Goal: Information Seeking & Learning: Understand process/instructions

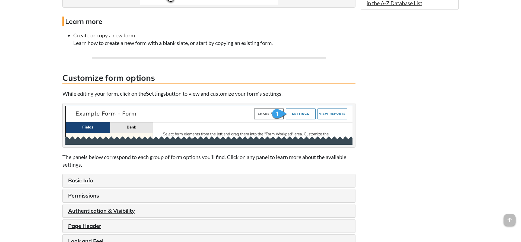
scroll to position [498, 0]
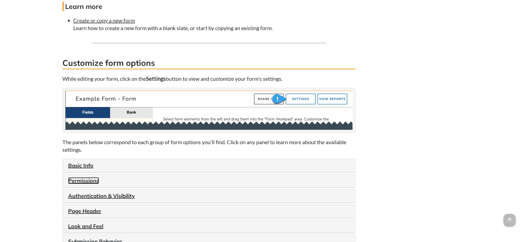
click at [79, 184] on link "Permissions" at bounding box center [83, 180] width 31 height 7
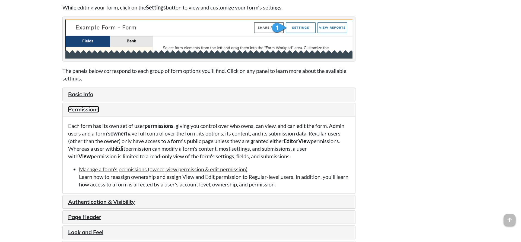
scroll to position [581, 0]
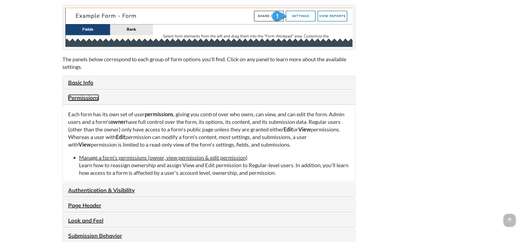
click at [91, 101] on link "Permissions" at bounding box center [83, 97] width 31 height 7
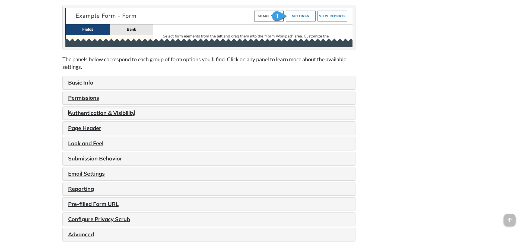
click at [96, 116] on link "Authentication & Visibility" at bounding box center [101, 113] width 67 height 7
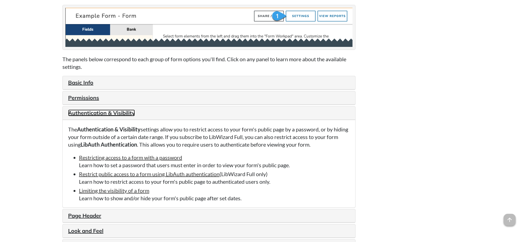
click at [84, 116] on link "Authentication & Visibility" at bounding box center [101, 113] width 67 height 7
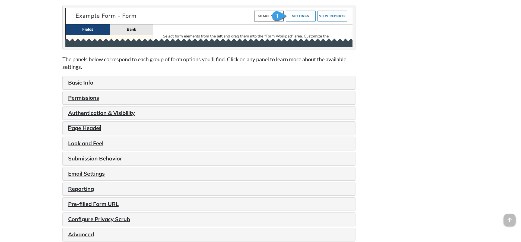
click at [82, 132] on link "Page Header" at bounding box center [84, 128] width 33 height 7
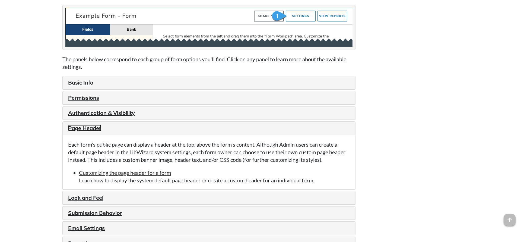
click at [79, 132] on link "Page Header" at bounding box center [84, 128] width 33 height 7
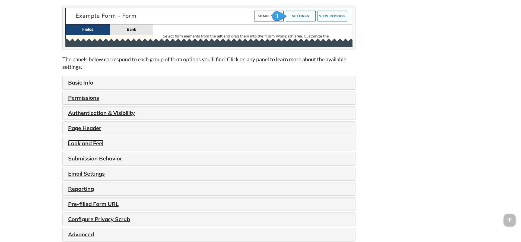
click at [75, 147] on link "Look and Feel" at bounding box center [85, 143] width 35 height 7
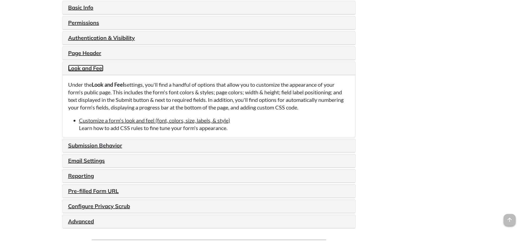
scroll to position [664, 0]
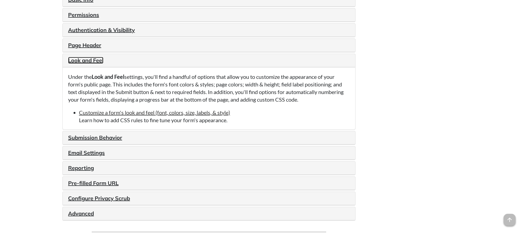
click at [87, 64] on link "Look and Feel" at bounding box center [85, 60] width 35 height 7
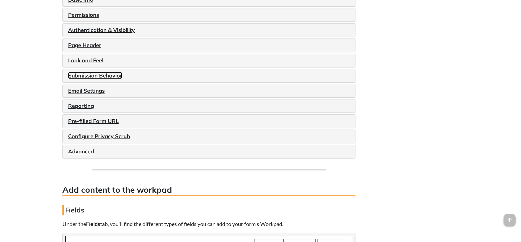
click at [96, 79] on link "Submission Behavior" at bounding box center [95, 75] width 54 height 7
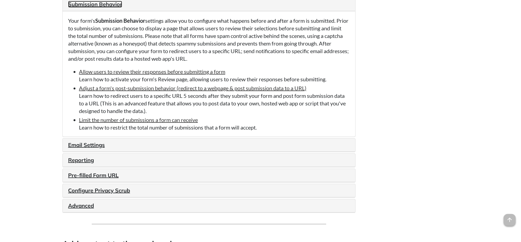
scroll to position [719, 0]
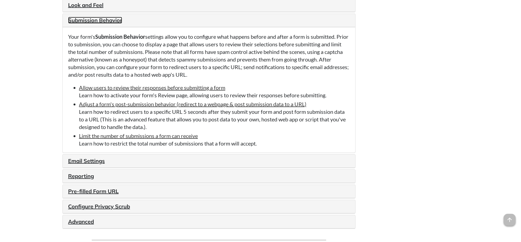
click at [110, 24] on link "Submission Behavior" at bounding box center [95, 20] width 54 height 7
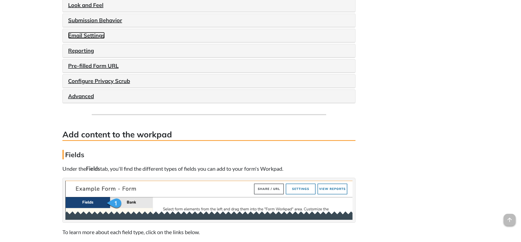
click at [73, 39] on link "Email Settings" at bounding box center [86, 35] width 37 height 7
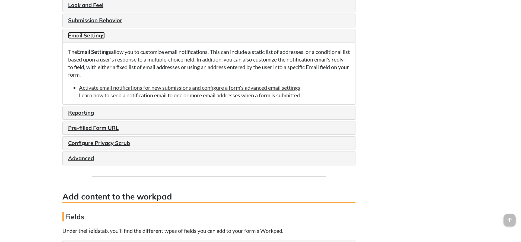
click at [83, 39] on link "Email Settings" at bounding box center [86, 35] width 37 height 7
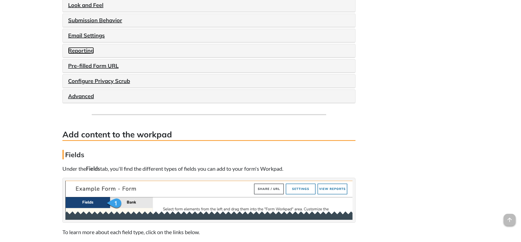
click at [80, 54] on link "Reporting" at bounding box center [81, 50] width 26 height 7
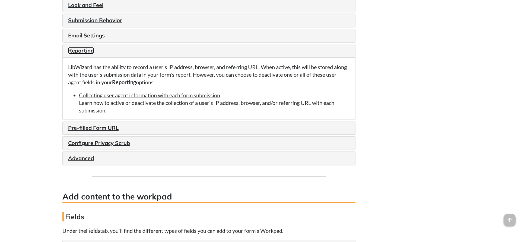
click at [87, 54] on link "Reporting" at bounding box center [81, 50] width 26 height 7
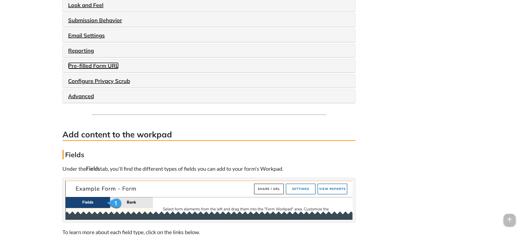
click at [96, 69] on link "Pre-filled Form URL" at bounding box center [93, 65] width 50 height 7
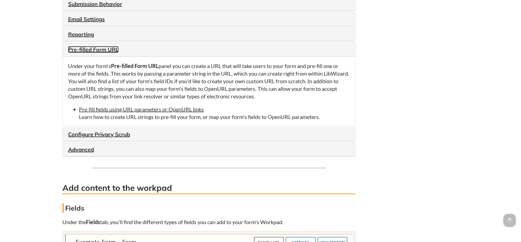
scroll to position [747, 0]
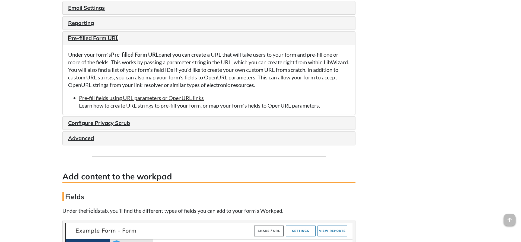
click at [96, 42] on link "Pre-filled Form URL" at bounding box center [93, 38] width 50 height 7
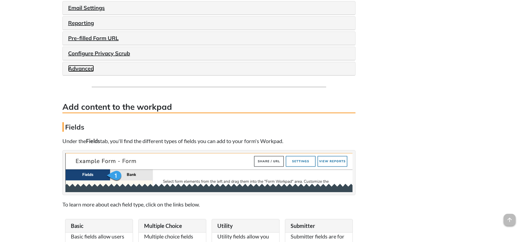
click at [73, 72] on link "Advanced" at bounding box center [81, 68] width 26 height 7
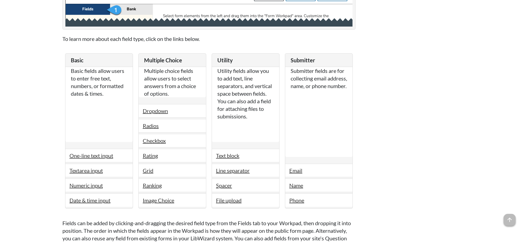
scroll to position [996, 0]
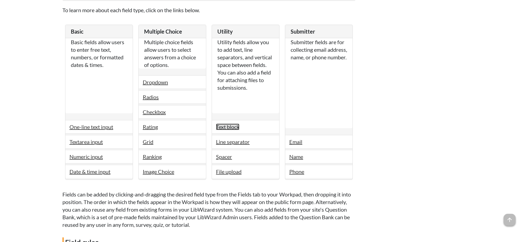
click at [223, 130] on link "Text block" at bounding box center [227, 127] width 23 height 7
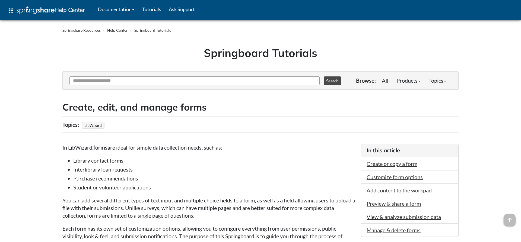
scroll to position [996, 0]
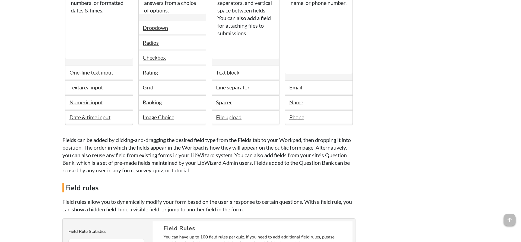
click at [221, 109] on li "Spacer" at bounding box center [245, 102] width 67 height 14
click at [224, 106] on link "Spacer" at bounding box center [224, 102] width 16 height 7
click at [235, 91] on link "Line separator" at bounding box center [233, 87] width 34 height 7
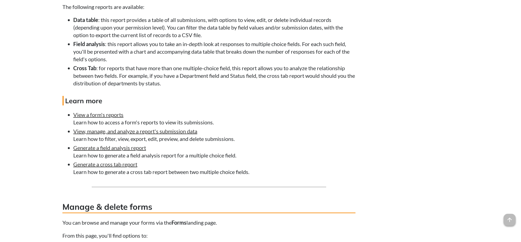
scroll to position [2158, 0]
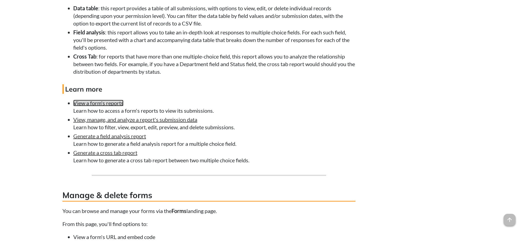
click at [106, 106] on link "View a form's reports" at bounding box center [98, 103] width 50 height 7
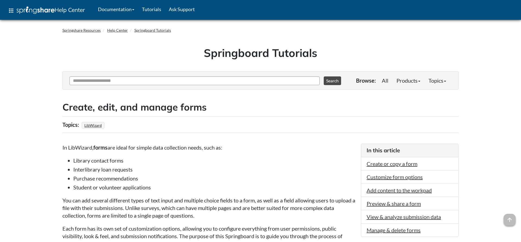
scroll to position [2158, 0]
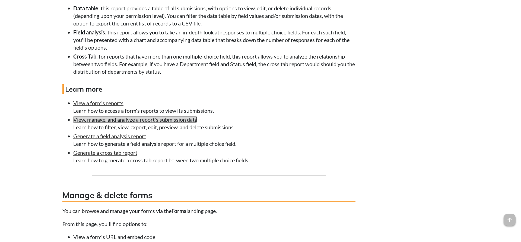
click at [148, 123] on link "View, manage, and analyze a report's submission data" at bounding box center [135, 119] width 124 height 7
